Goal: Find contact information: Find contact information

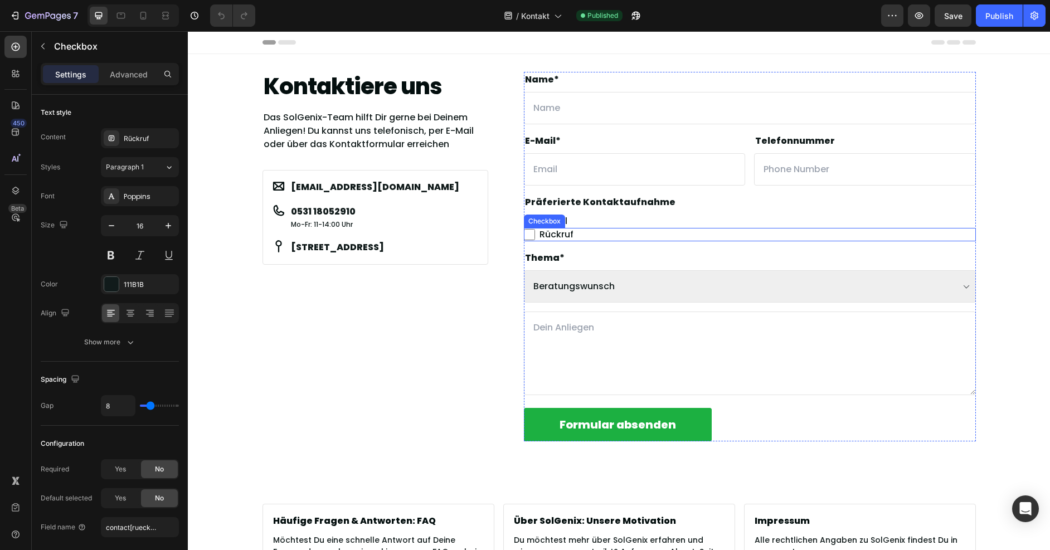
click at [600, 233] on span "Rückruf" at bounding box center [755, 234] width 441 height 13
click at [535, 233] on input "Rückruf" at bounding box center [529, 234] width 11 height 11
checkbox input "false"
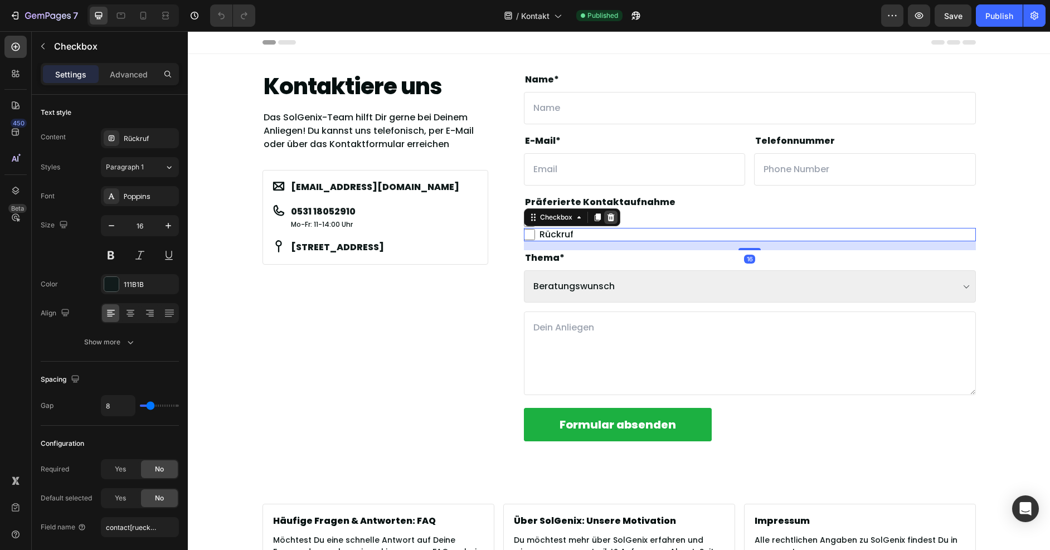
click at [606, 218] on icon at bounding box center [610, 217] width 9 height 9
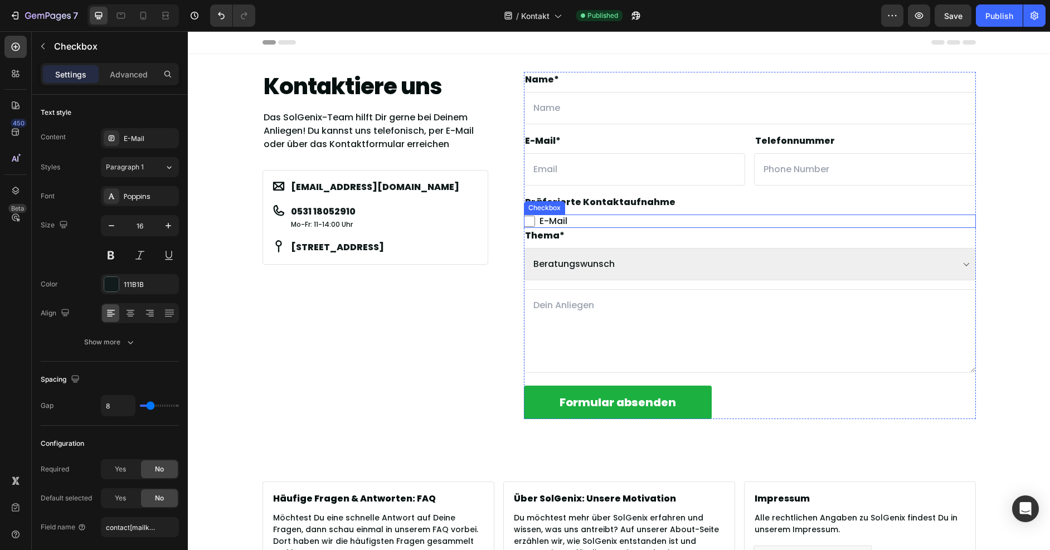
click at [618, 223] on span "E-Mail" at bounding box center [755, 221] width 441 height 13
click at [535, 223] on input "E-Mail" at bounding box center [529, 221] width 11 height 11
checkbox input "false"
click at [609, 204] on icon at bounding box center [610, 204] width 7 height 8
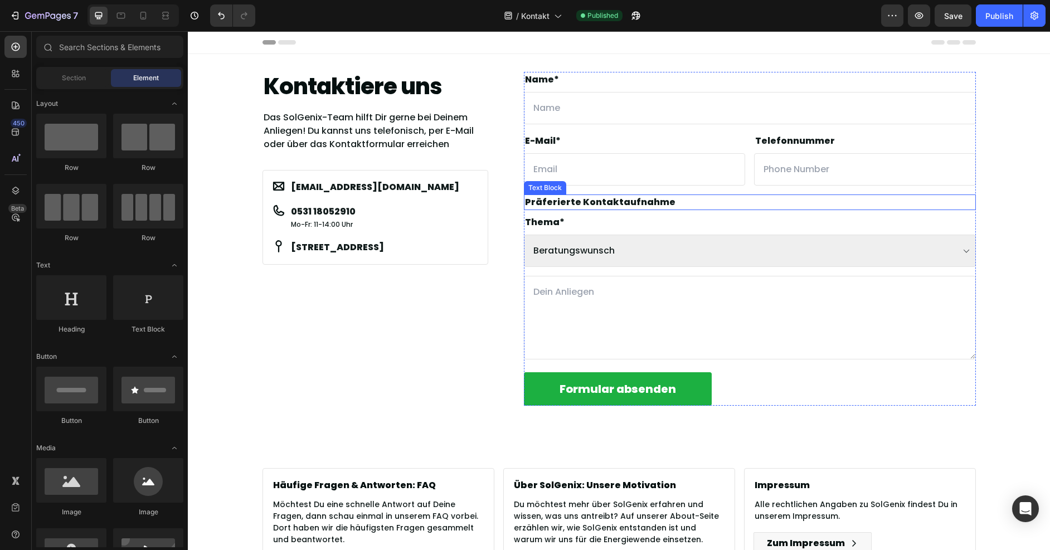
click at [698, 205] on p "Präferierte Kontaktaufnahme" at bounding box center [750, 202] width 450 height 13
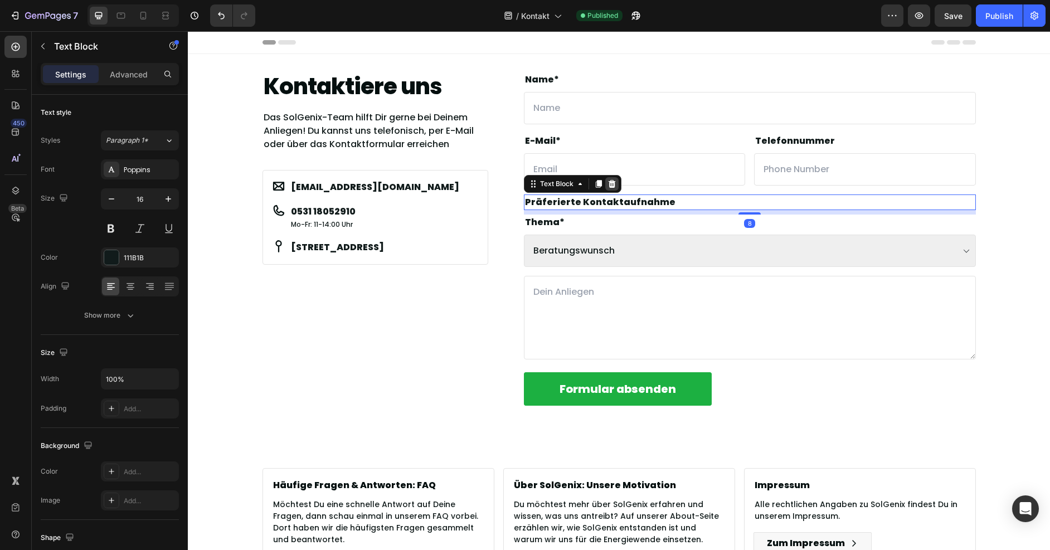
click at [613, 182] on div at bounding box center [611, 183] width 13 height 13
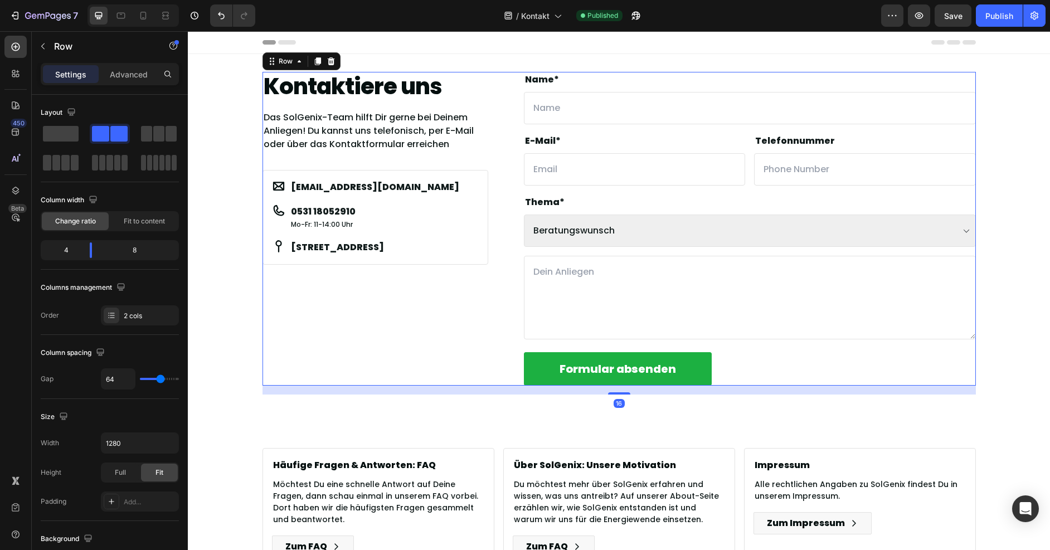
click at [484, 173] on div "Kontaktiere uns Heading Das SolGenix-Team hilft Dir gerne bei Deinem Anliegen! …" at bounding box center [618, 229] width 713 height 314
click at [320, 210] on p "0531 18052910" at bounding box center [323, 211] width 65 height 13
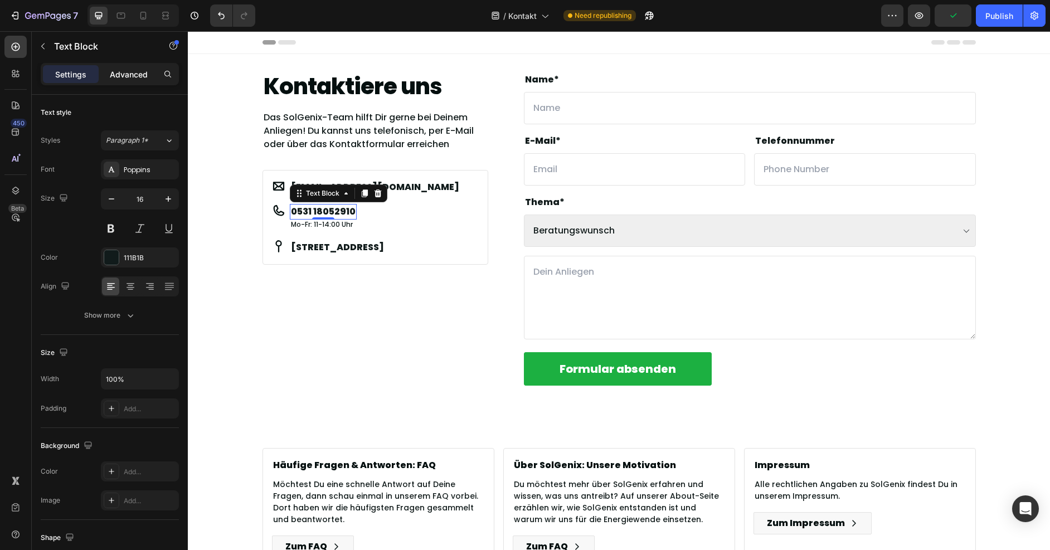
click at [133, 75] on p "Advanced" at bounding box center [129, 75] width 38 height 12
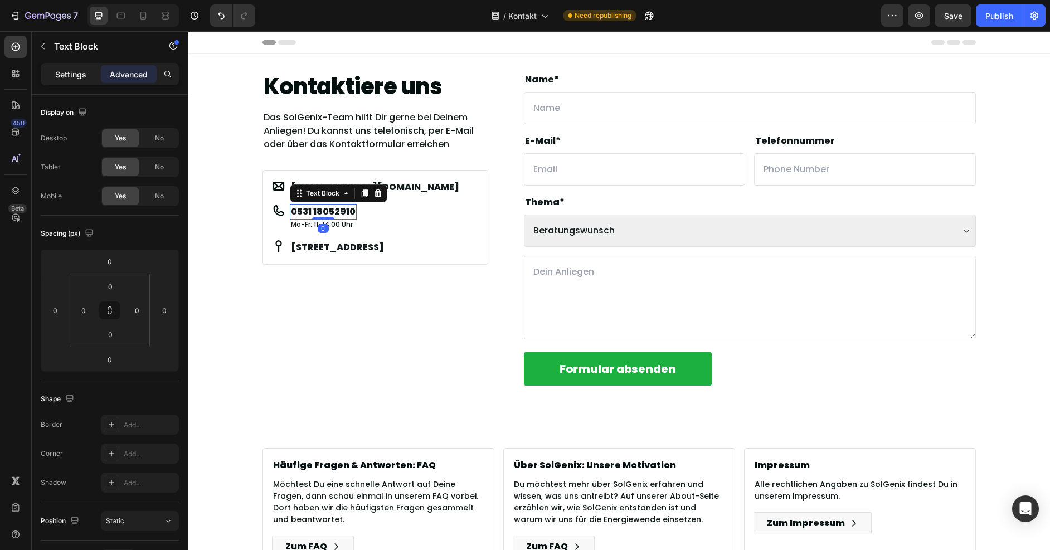
click at [80, 72] on p "Settings" at bounding box center [70, 75] width 31 height 12
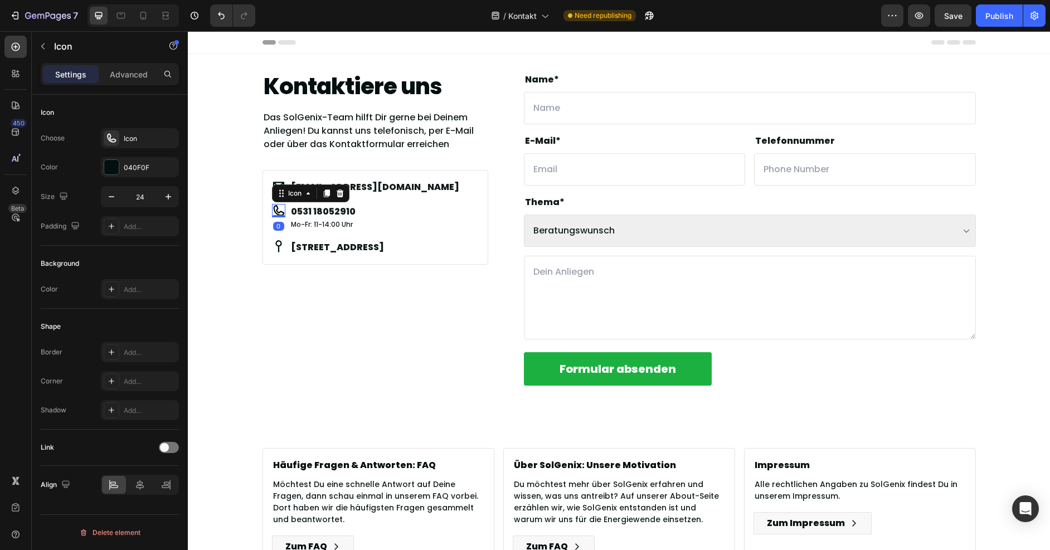
click at [277, 212] on icon at bounding box center [278, 210] width 11 height 11
click at [397, 222] on div "Icon 0 0531 18052910 Text Block Mo-Fr: 11-14:00 Uhr Text Block Row" at bounding box center [375, 217] width 207 height 27
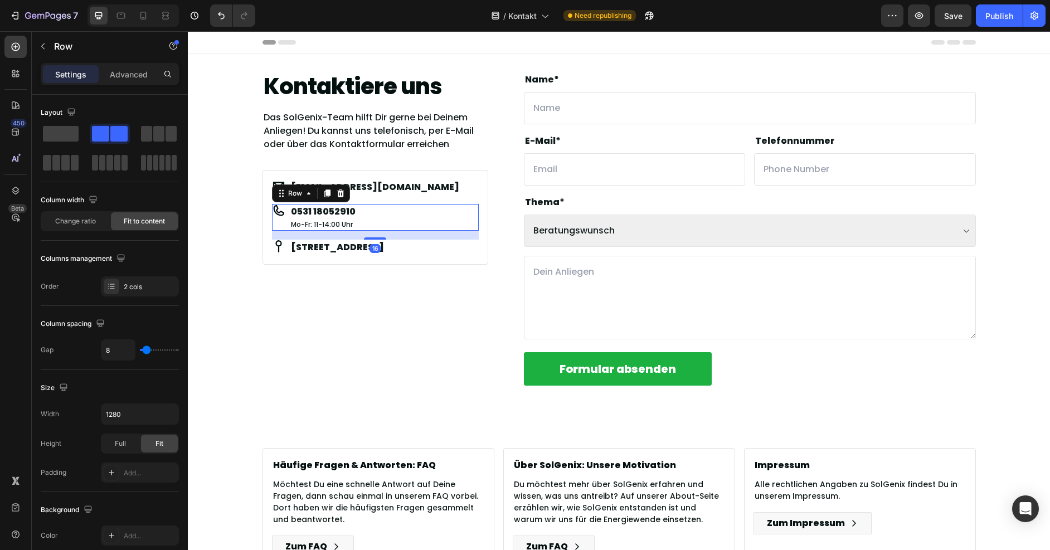
click at [386, 210] on div "Icon 0531 18052910 Text Block Mo-Fr: 11-14:00 Uhr Text Block Row 16" at bounding box center [375, 217] width 207 height 27
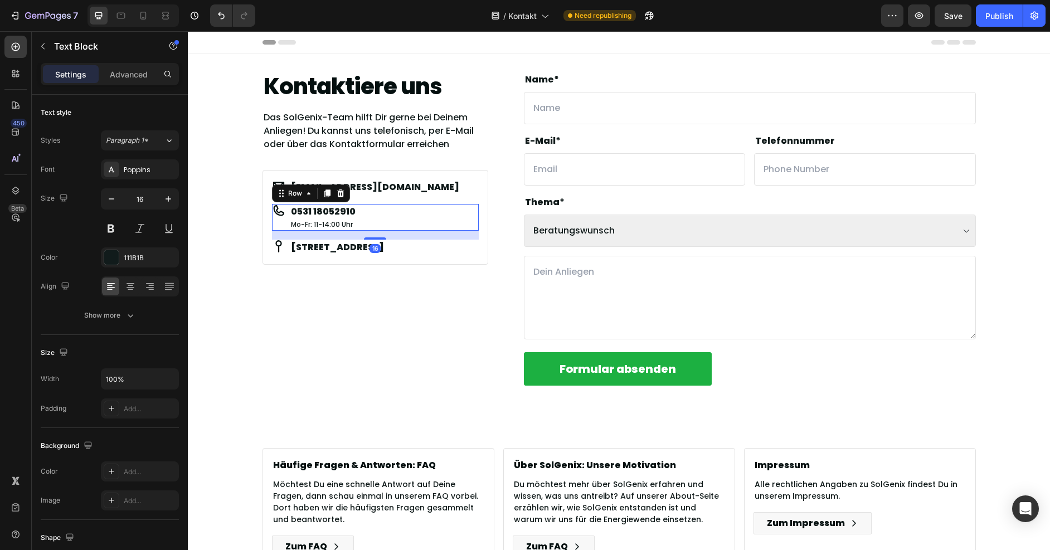
click at [344, 210] on p "0531 18052910" at bounding box center [323, 211] width 65 height 13
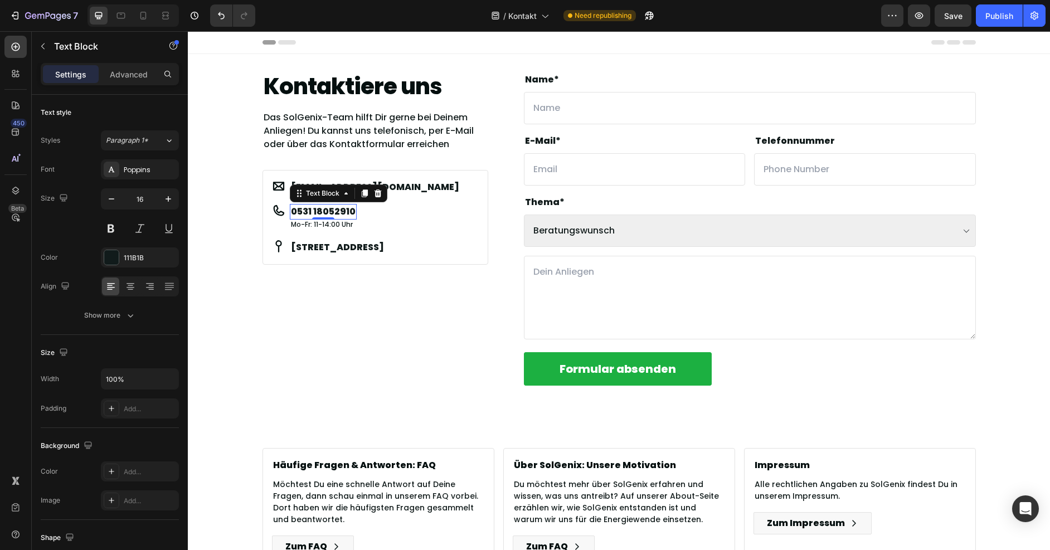
click at [306, 210] on p "0531 18052910" at bounding box center [323, 211] width 65 height 13
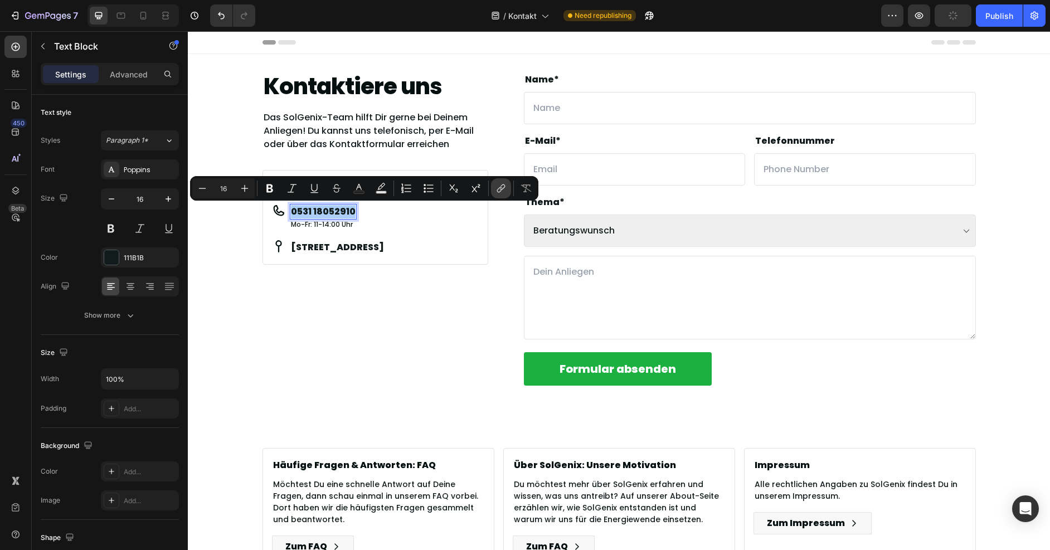
click at [503, 186] on icon "Editor contextual toolbar" at bounding box center [500, 188] width 11 height 11
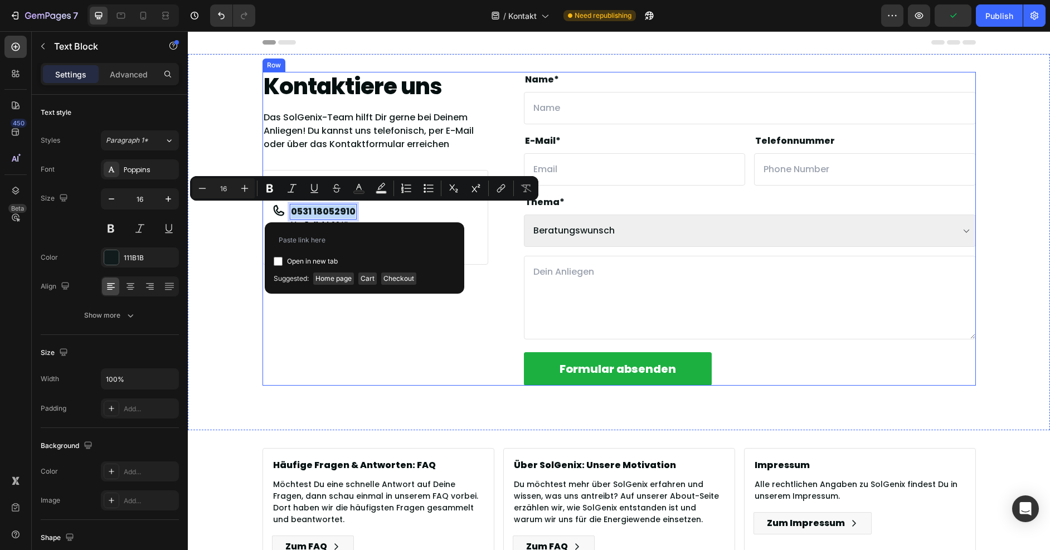
click at [390, 378] on div "Kontaktiere uns Heading Das SolGenix-Team hilft Dir gerne bei Deinem Anliegen! …" at bounding box center [375, 229] width 226 height 314
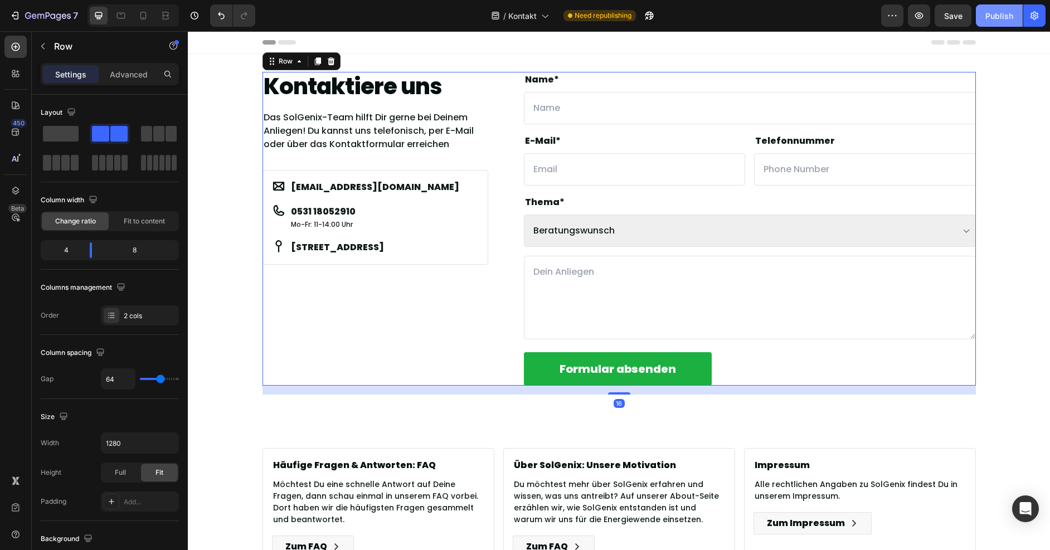
click at [1010, 13] on div "Publish" at bounding box center [999, 16] width 28 height 12
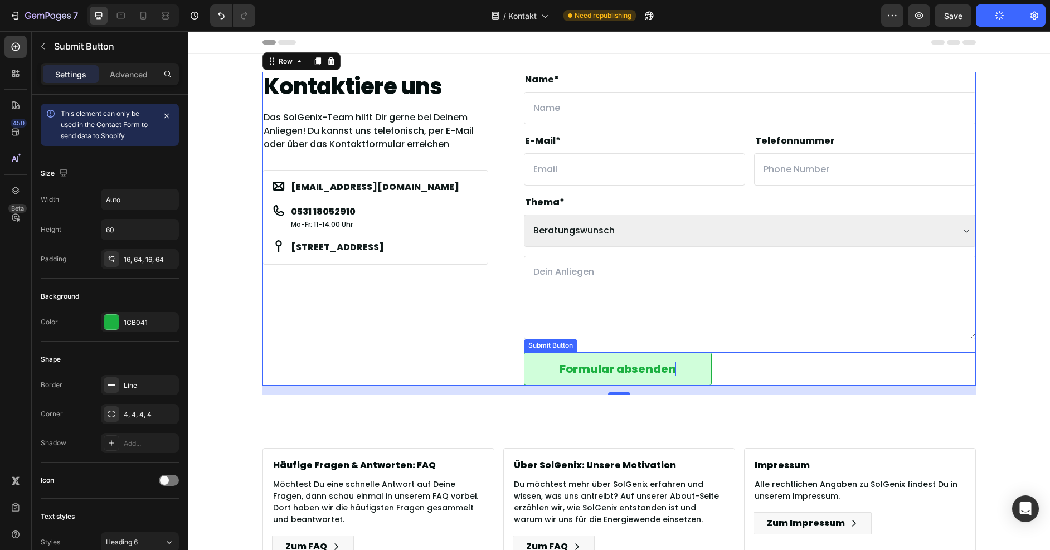
click at [570, 363] on div "Formular absenden" at bounding box center [617, 369] width 116 height 14
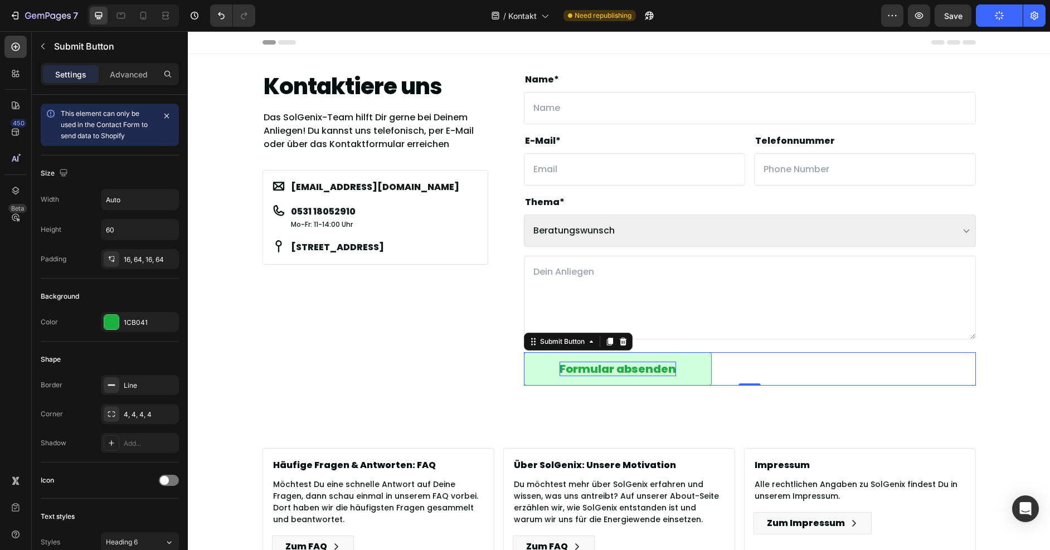
click at [577, 369] on div "Formular absenden" at bounding box center [617, 369] width 116 height 14
click at [577, 369] on p "Formular absenden" at bounding box center [617, 369] width 116 height 14
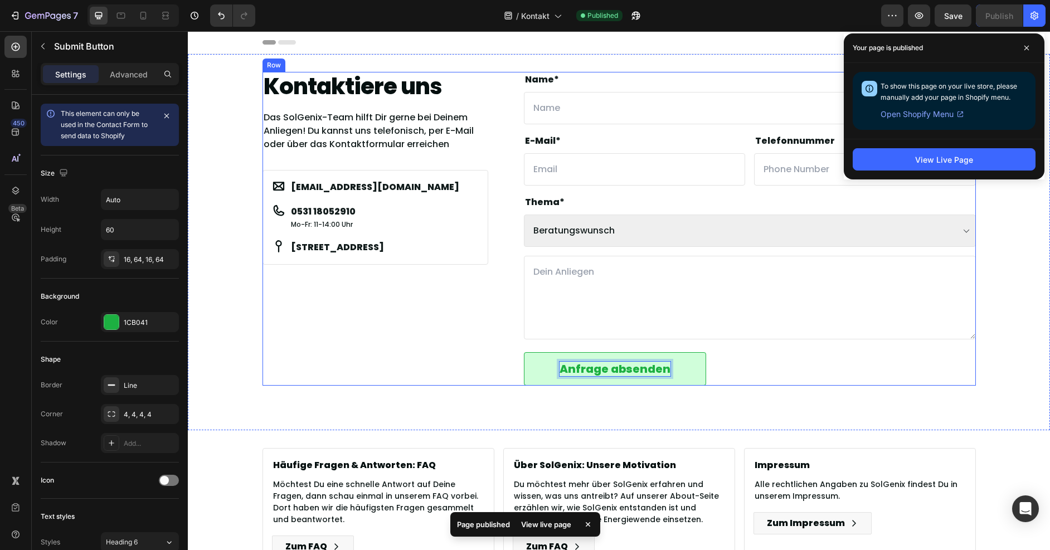
click at [421, 349] on div "Kontaktiere uns Heading Das SolGenix-Team hilft Dir gerne bei Deinem Anliegen! …" at bounding box center [375, 229] width 226 height 314
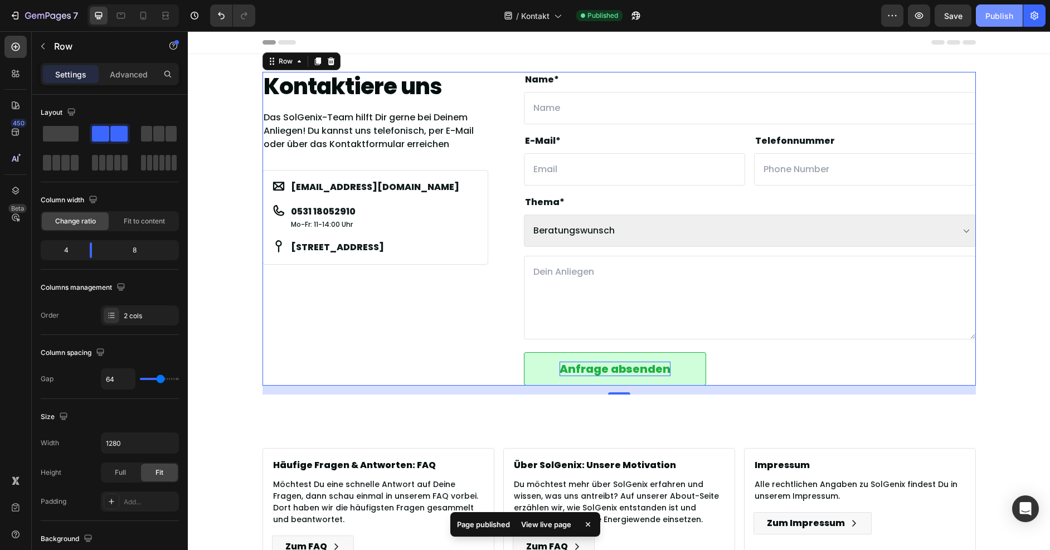
click at [985, 17] on div "Publish" at bounding box center [999, 16] width 28 height 12
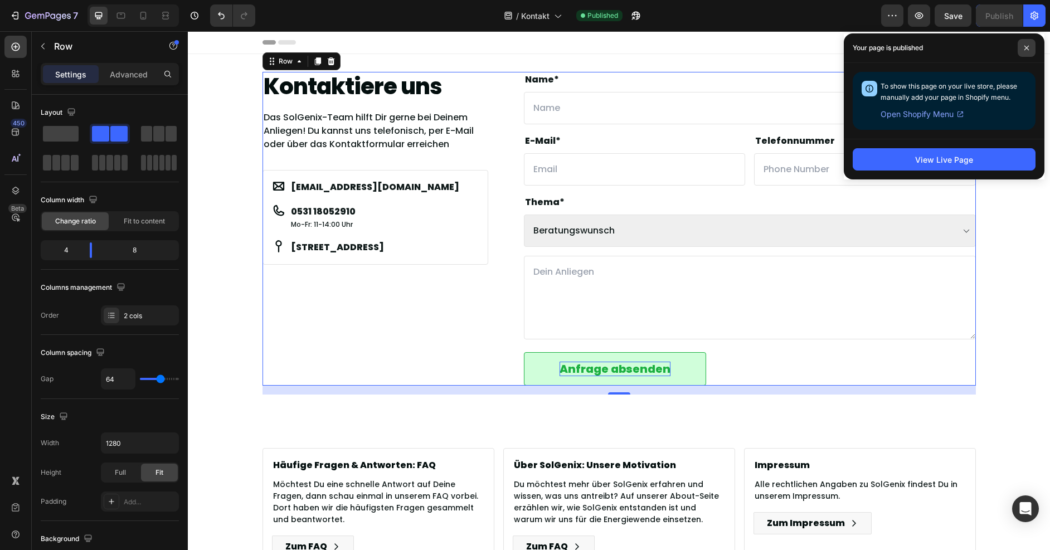
click at [1025, 50] on icon at bounding box center [1027, 48] width 6 height 6
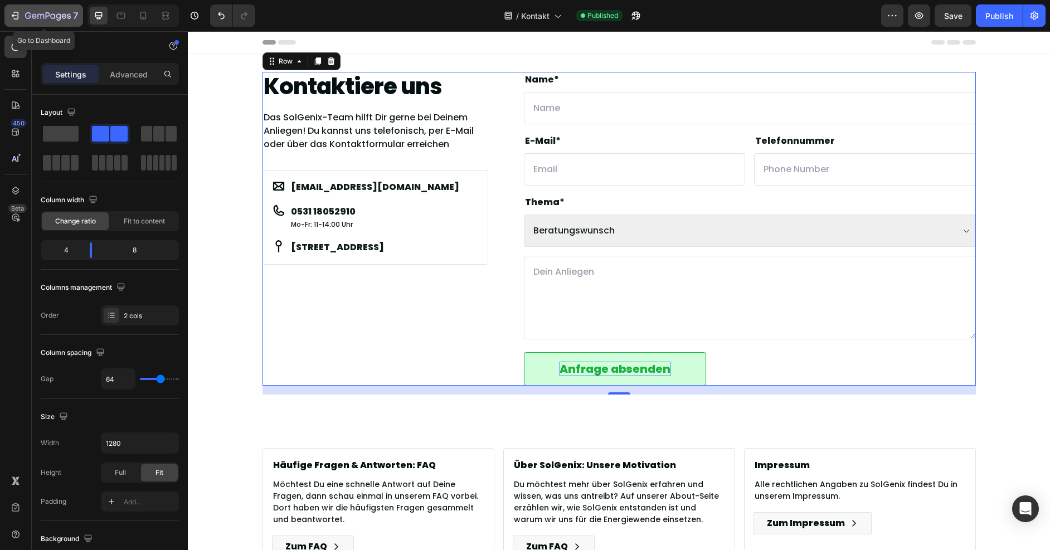
click at [58, 11] on div "7" at bounding box center [51, 15] width 53 height 13
